Goal: Check status: Check status

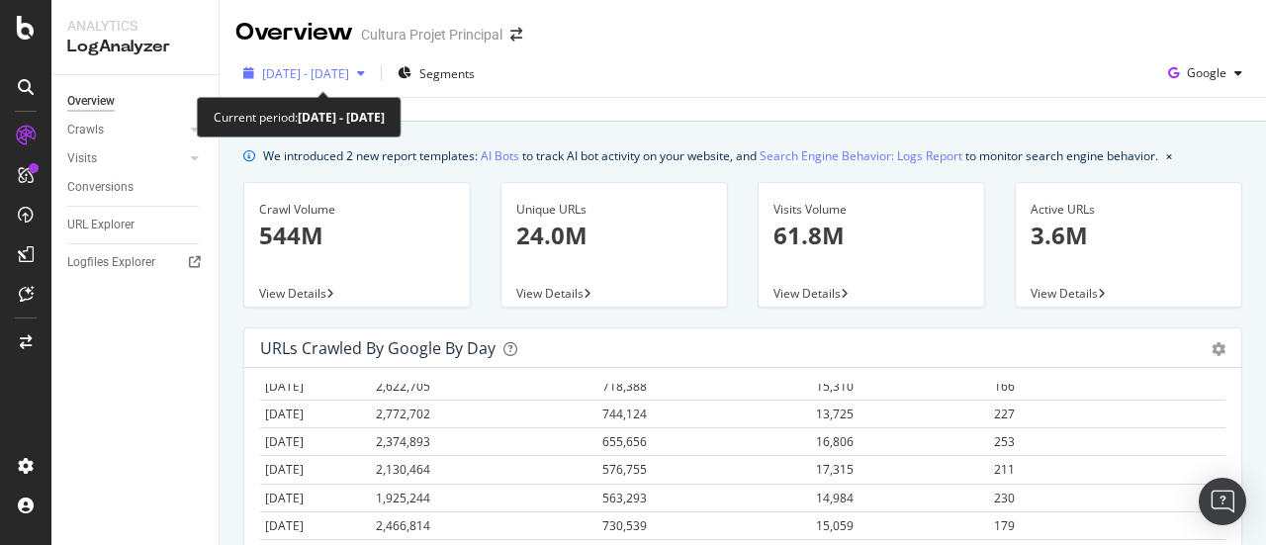
click at [325, 76] on span "[DATE] - [DATE]" at bounding box center [305, 73] width 87 height 17
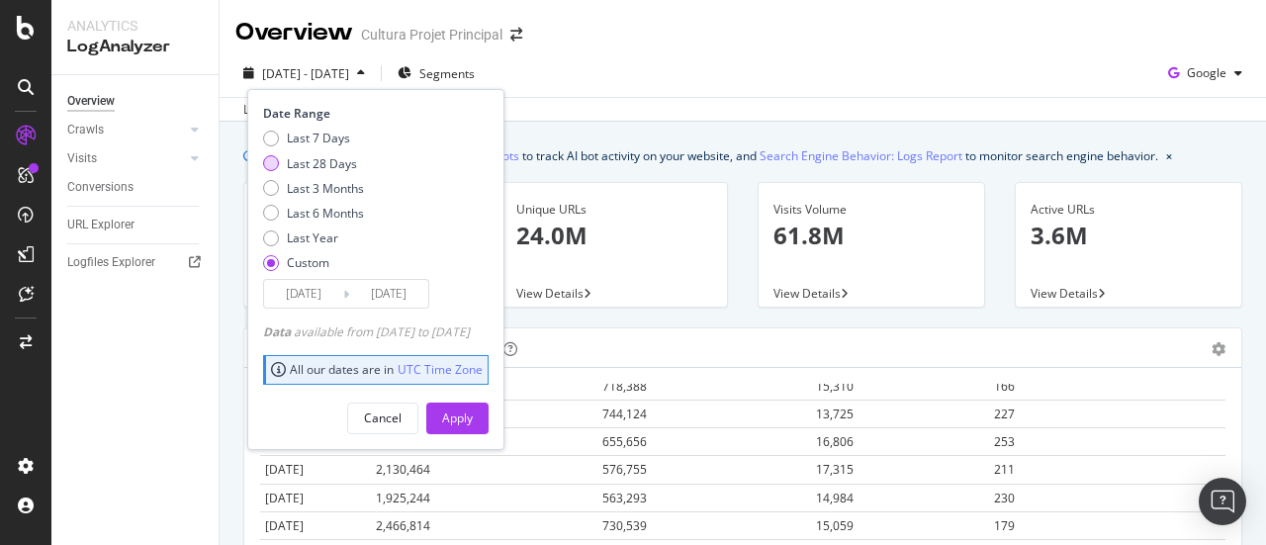
click at [333, 163] on div "Last 28 Days" at bounding box center [322, 163] width 70 height 17
type input "[DATE]"
click at [473, 417] on div "Apply" at bounding box center [457, 418] width 31 height 17
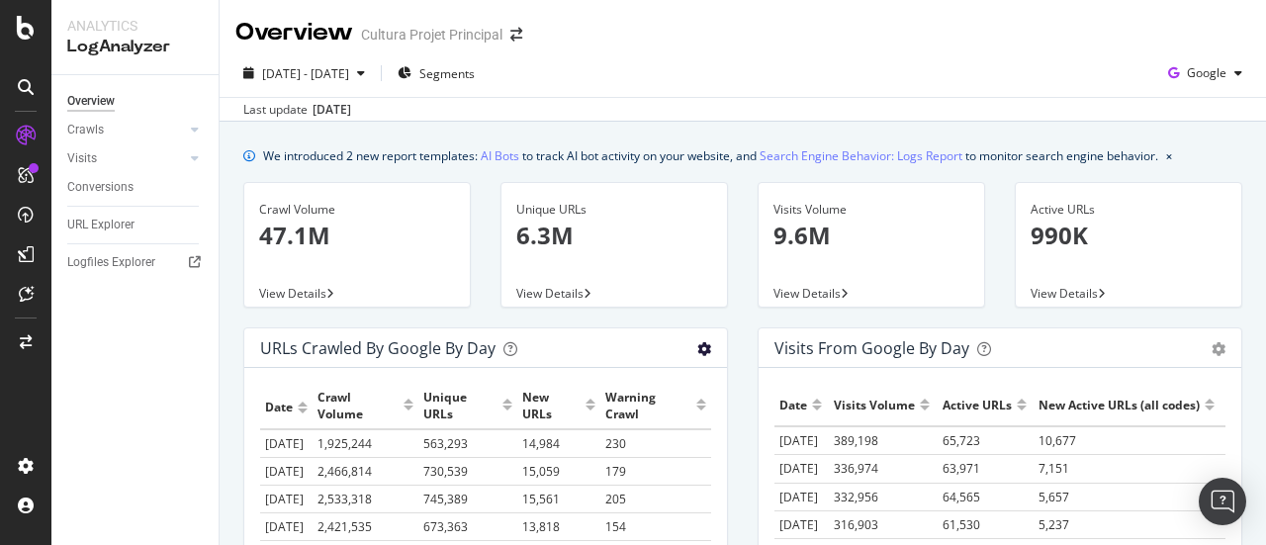
click at [697, 346] on icon "gear" at bounding box center [704, 349] width 14 height 14
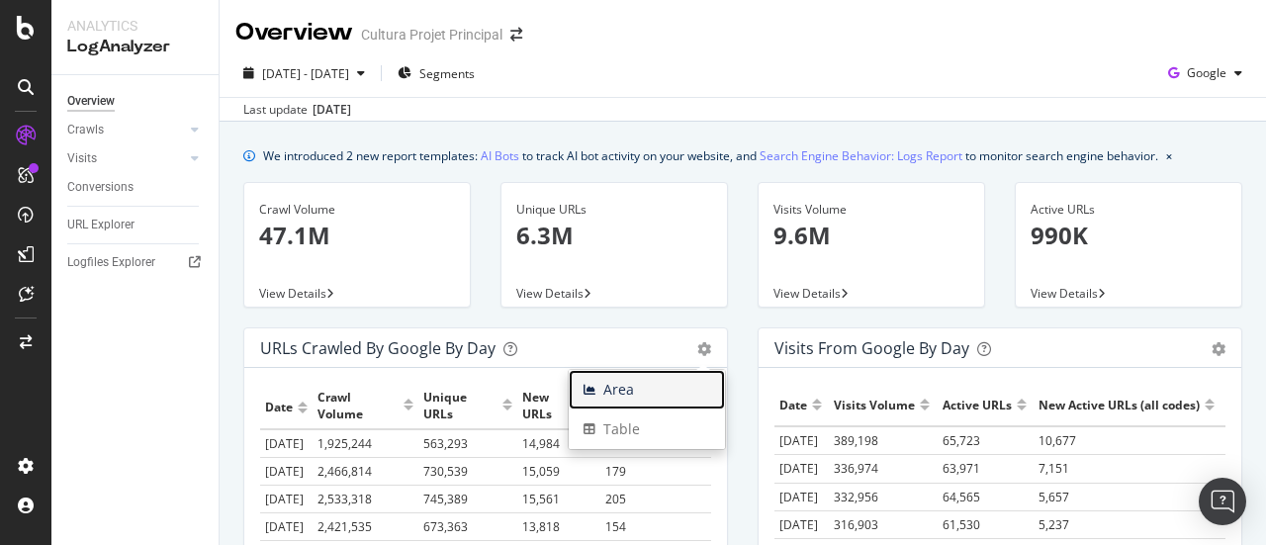
click at [645, 385] on span "Area" at bounding box center [647, 390] width 156 height 30
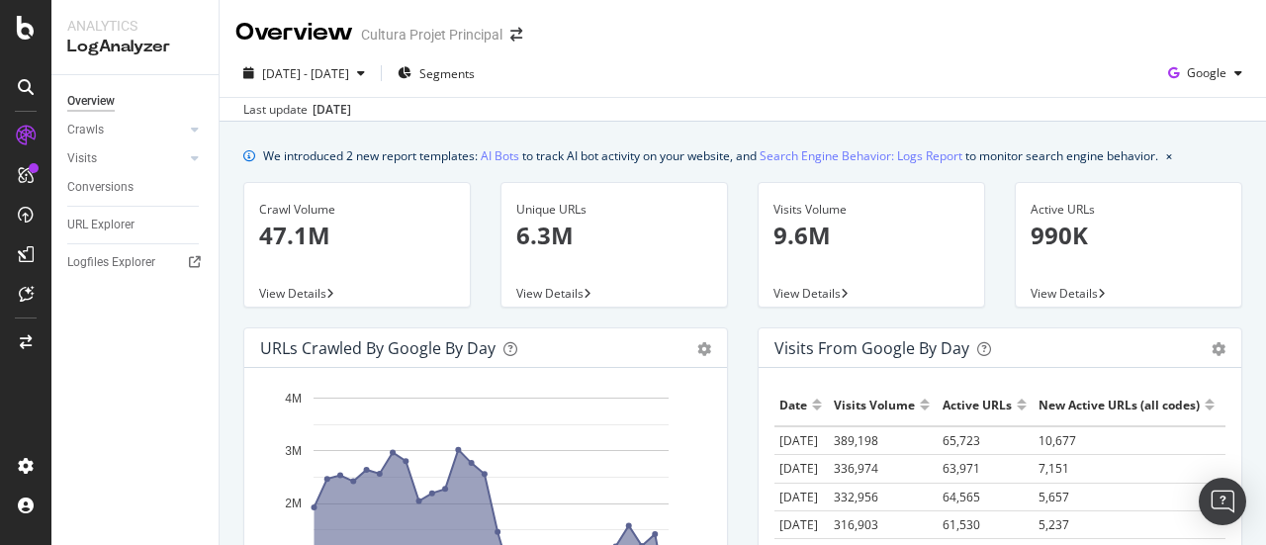
click at [1211, 351] on div "Visits from Google by day Area Table" at bounding box center [1000, 348] width 483 height 40
click at [711, 347] on icon "gear" at bounding box center [704, 349] width 14 height 14
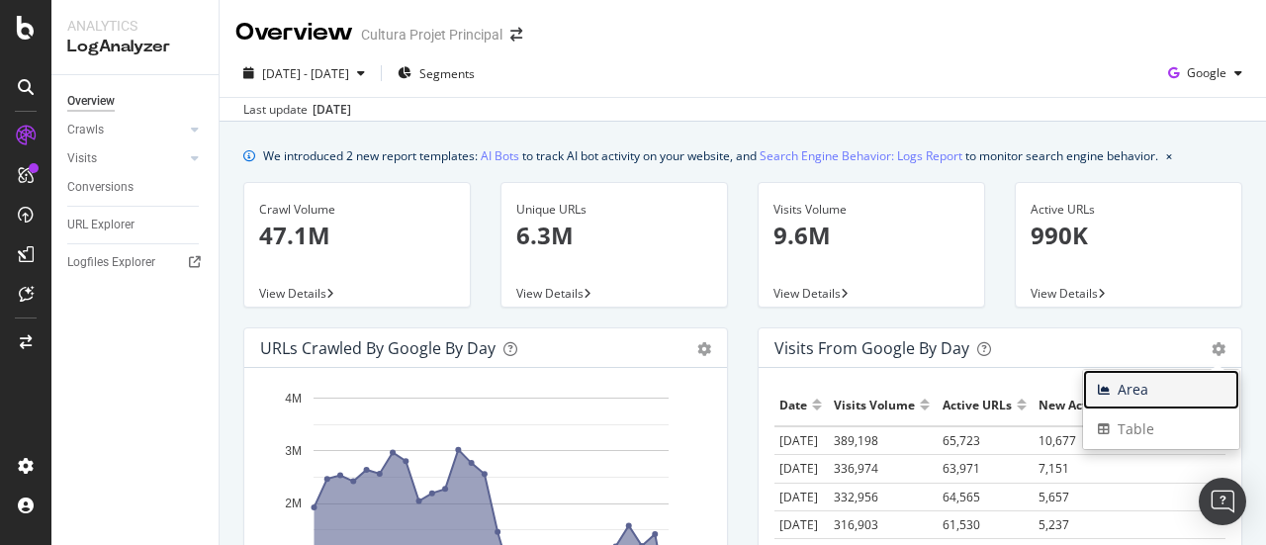
click at [1159, 383] on span "Area" at bounding box center [1161, 390] width 156 height 30
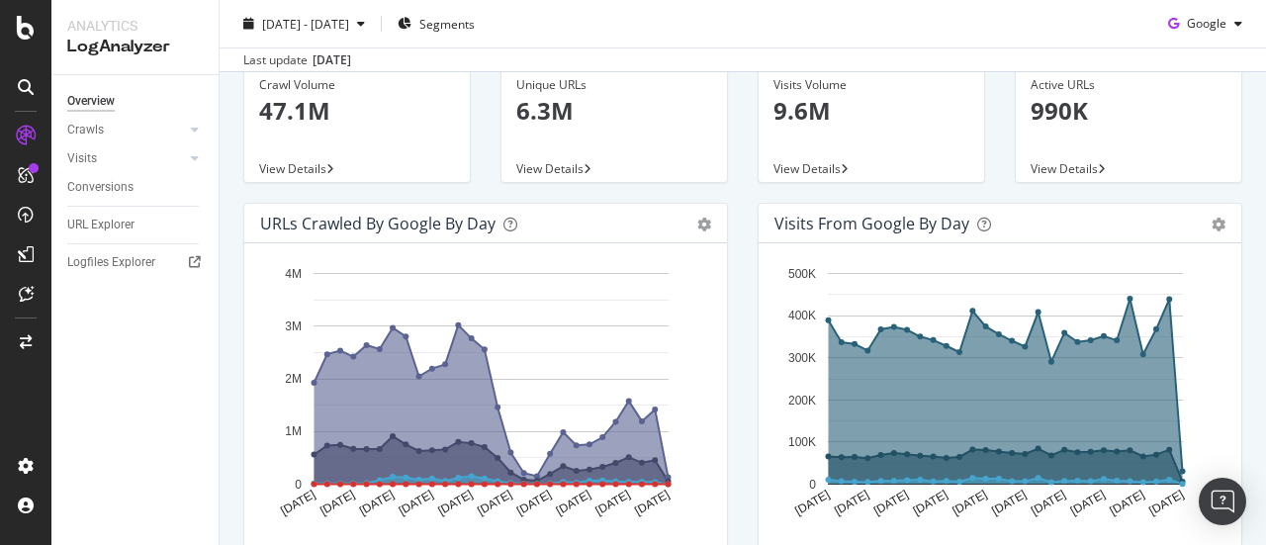
scroll to position [116, 0]
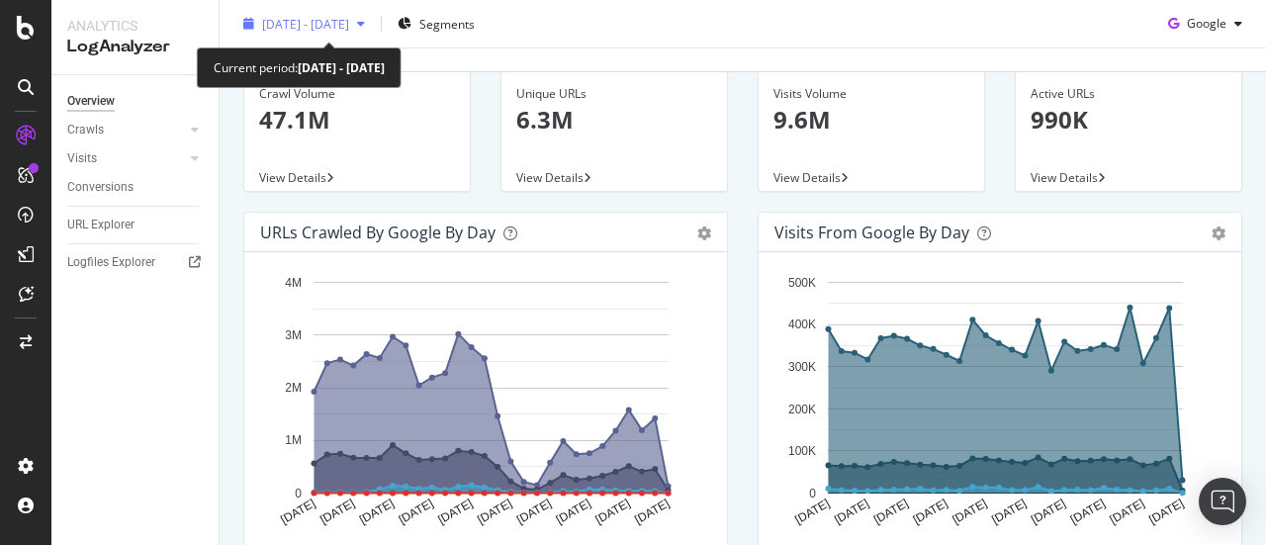
click at [349, 17] on span "[DATE] - [DATE]" at bounding box center [305, 23] width 87 height 17
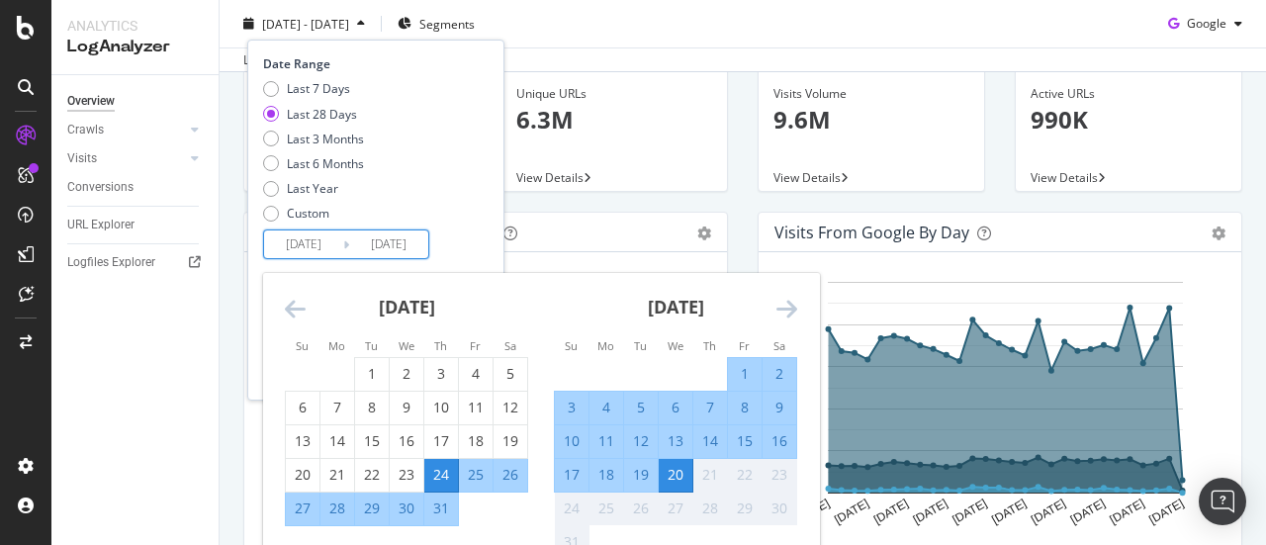
click at [304, 238] on input "[DATE]" at bounding box center [303, 245] width 79 height 28
click at [416, 470] on div "23" at bounding box center [407, 475] width 34 height 20
click at [377, 367] on div "1" at bounding box center [372, 374] width 34 height 20
type input "[DATE]"
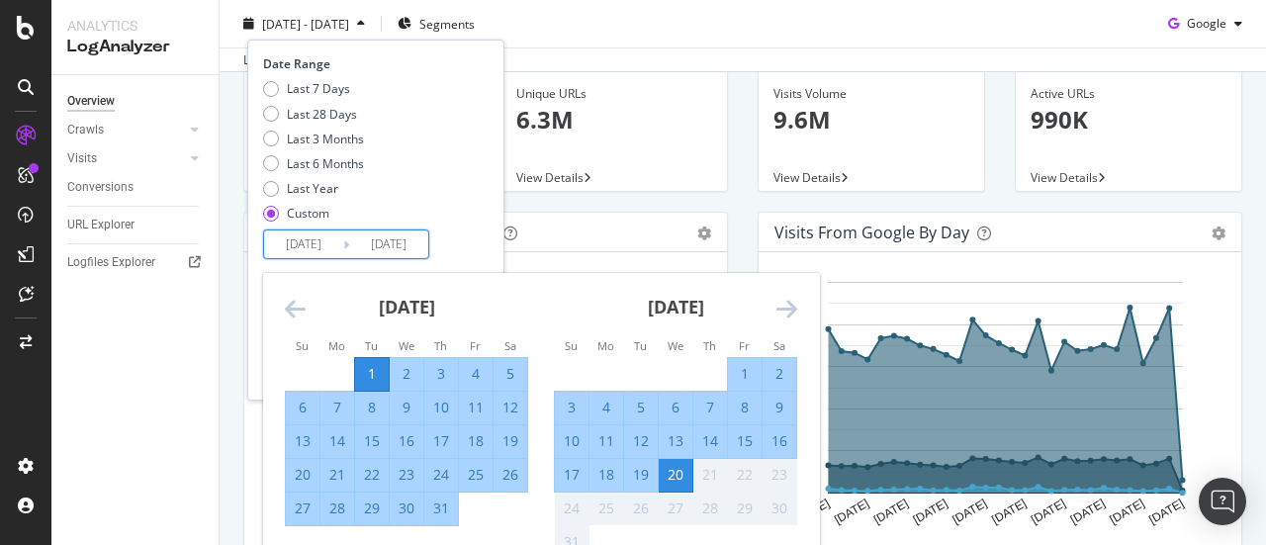
click at [644, 477] on div "19" at bounding box center [641, 475] width 34 height 20
type input "[DATE]"
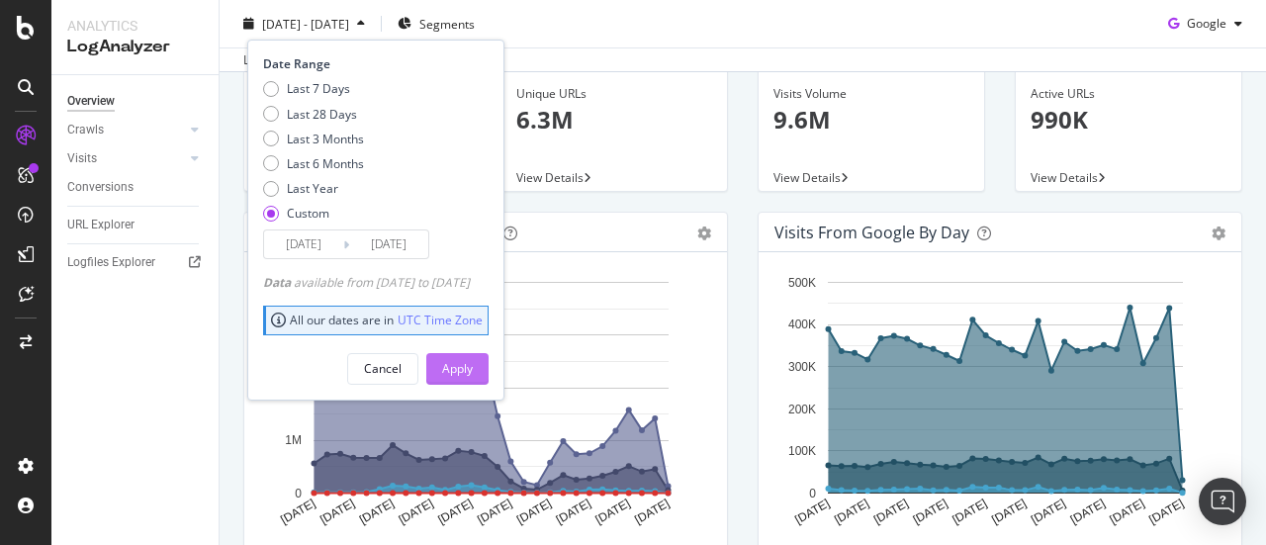
click at [473, 375] on div "Apply" at bounding box center [457, 368] width 31 height 17
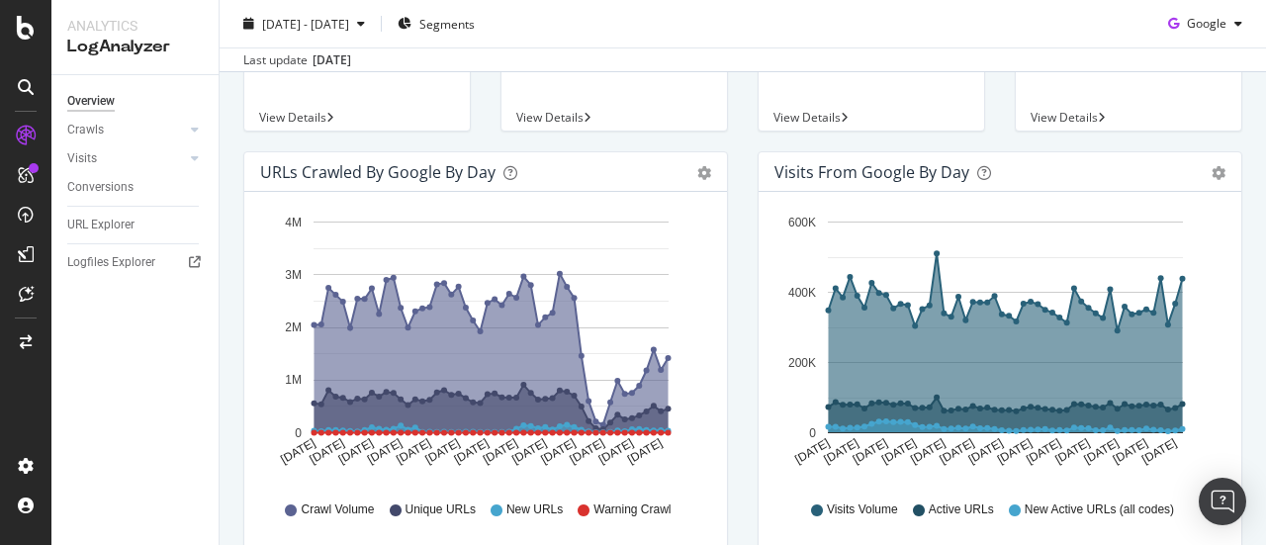
scroll to position [187, 0]
